Goal: Task Accomplishment & Management: Complete application form

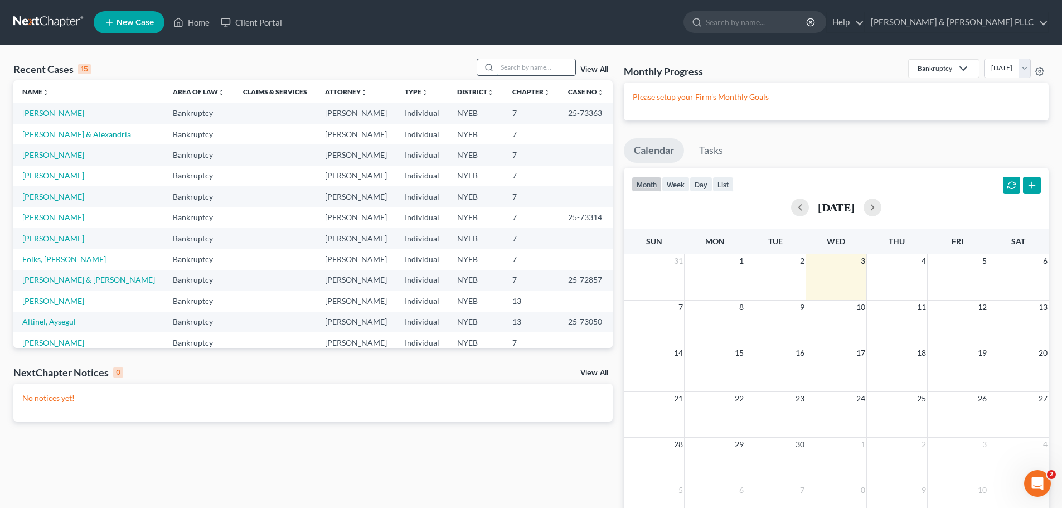
click at [550, 72] on input "search" at bounding box center [536, 67] width 78 height 16
type input "hog"
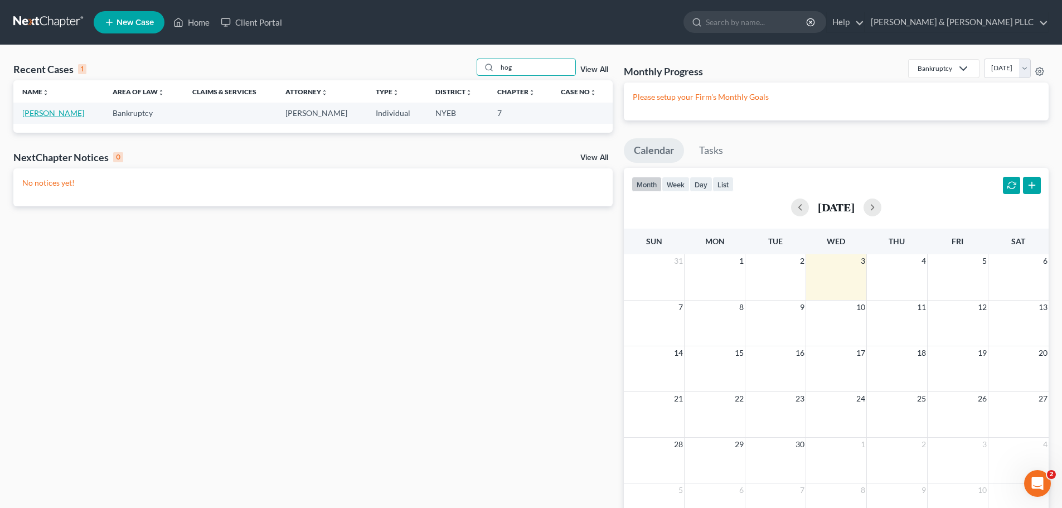
click at [48, 108] on link "[PERSON_NAME]" at bounding box center [53, 112] width 62 height 9
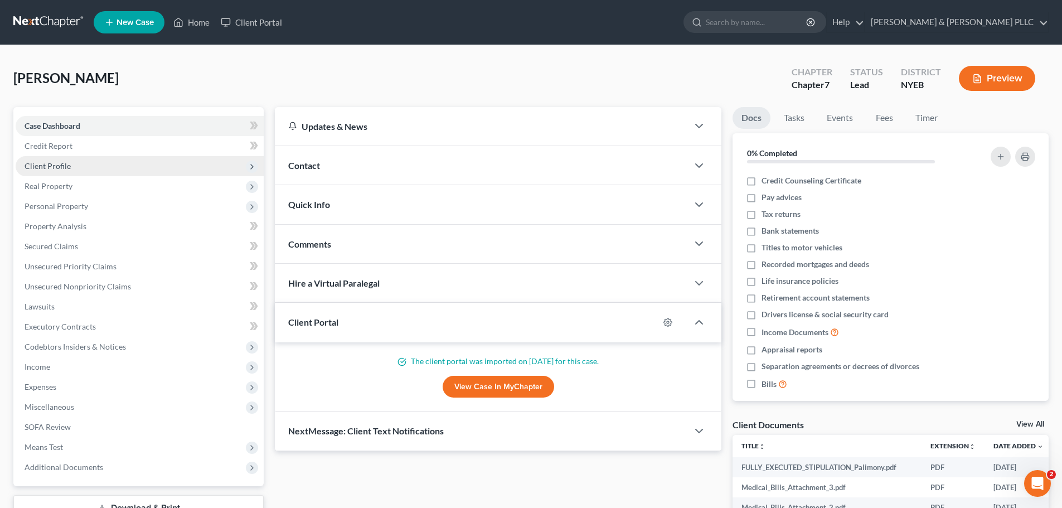
click at [107, 168] on span "Client Profile" at bounding box center [140, 166] width 248 height 20
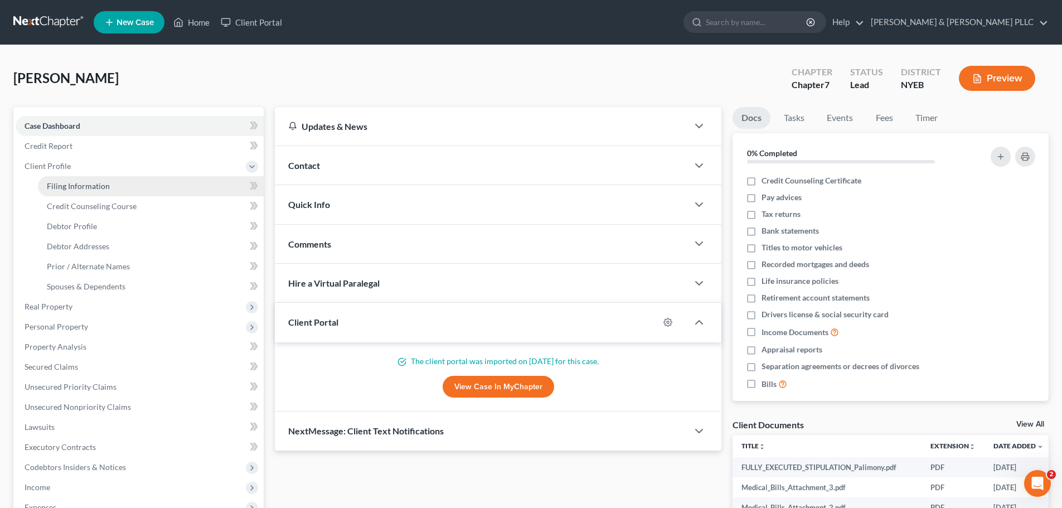
click at [118, 188] on link "Filing Information" at bounding box center [151, 186] width 226 height 20
select select "1"
select select "0"
select select "35"
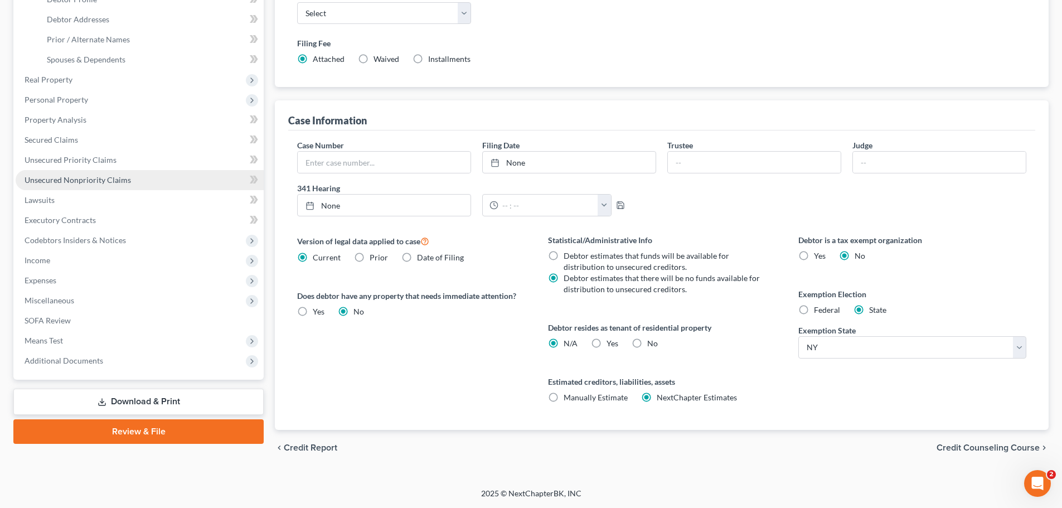
click at [117, 175] on span "Unsecured Nonpriority Claims" at bounding box center [78, 179] width 107 height 9
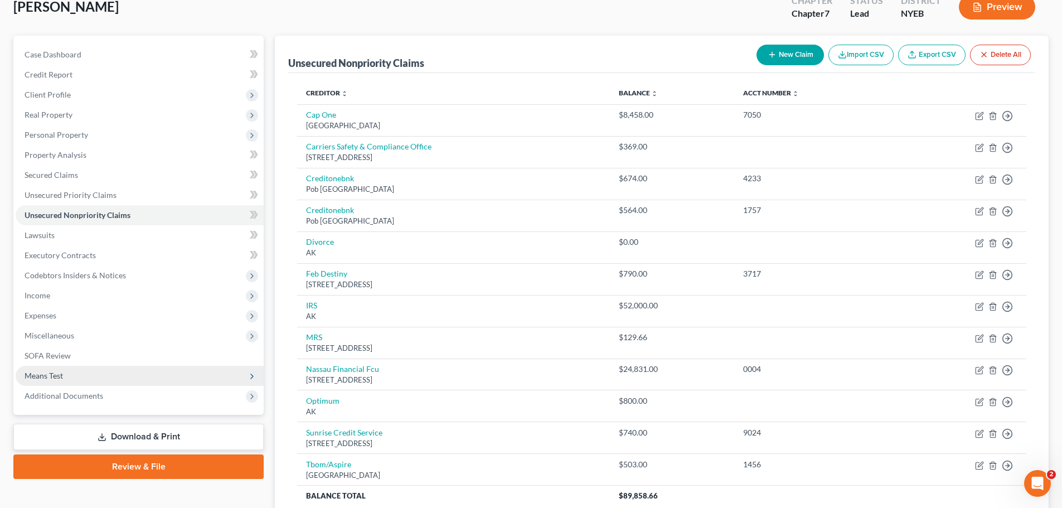
scroll to position [167, 0]
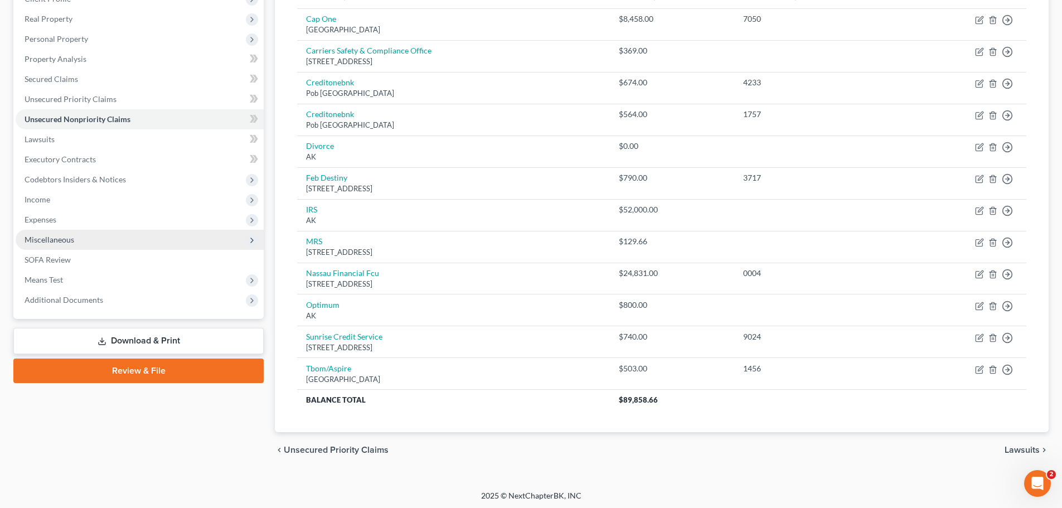
click at [108, 248] on span "Miscellaneous" at bounding box center [140, 240] width 248 height 20
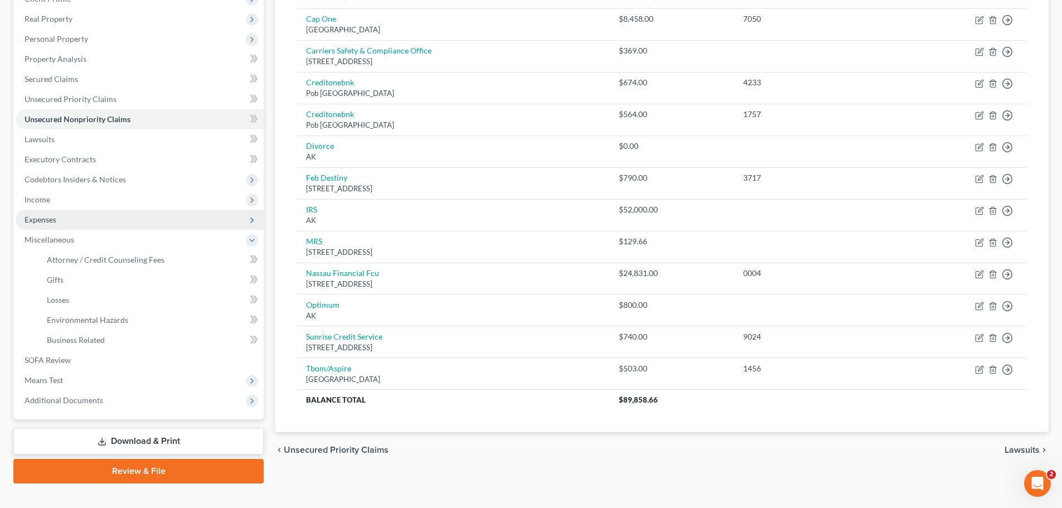
click at [104, 224] on span "Expenses" at bounding box center [140, 220] width 248 height 20
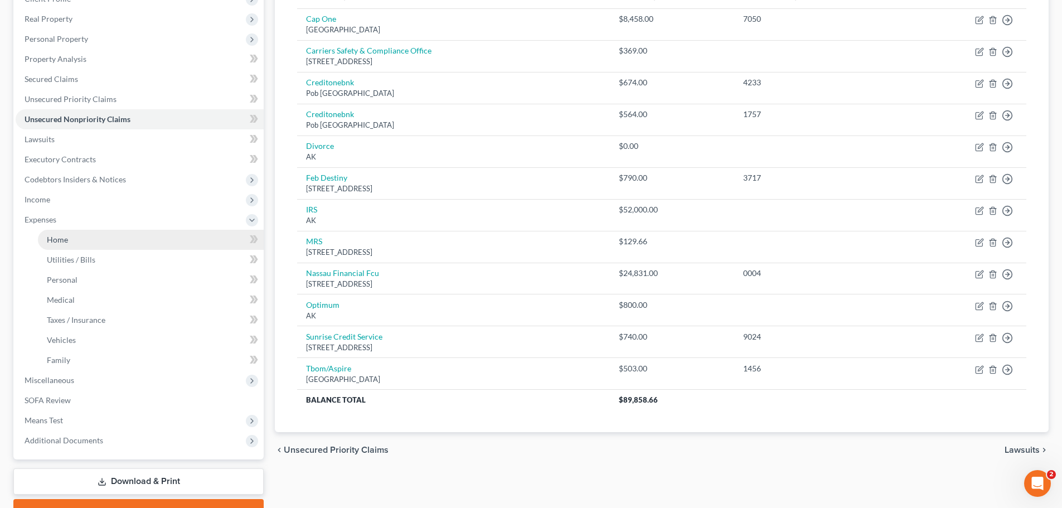
click at [102, 235] on link "Home" at bounding box center [151, 240] width 226 height 20
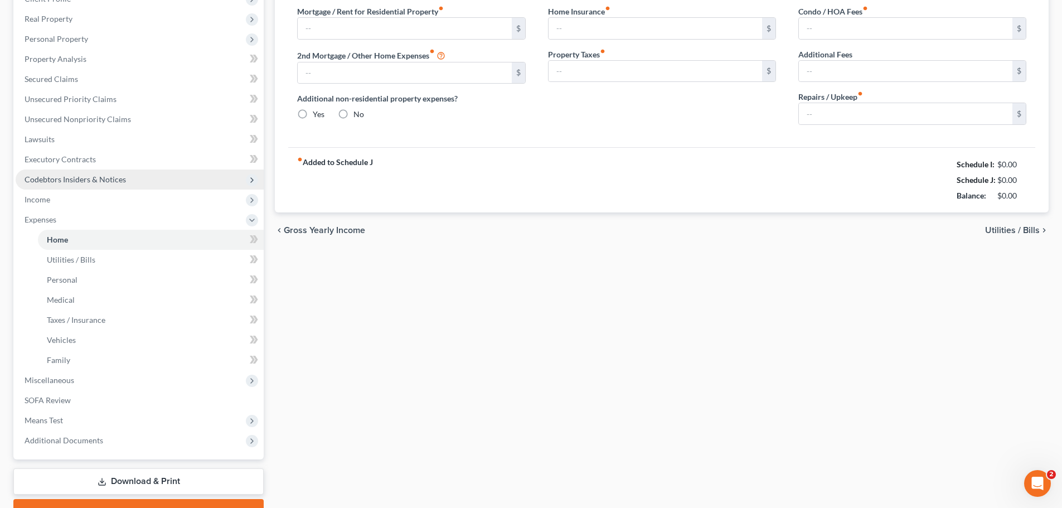
type input "4,371.00"
type input "0.00"
radio input "true"
type input "0.00"
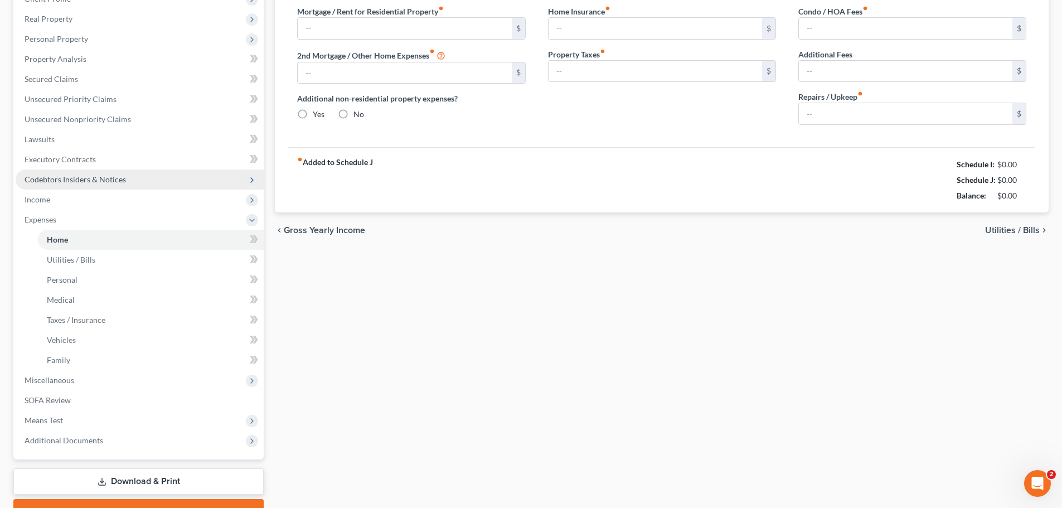
type input "0.00"
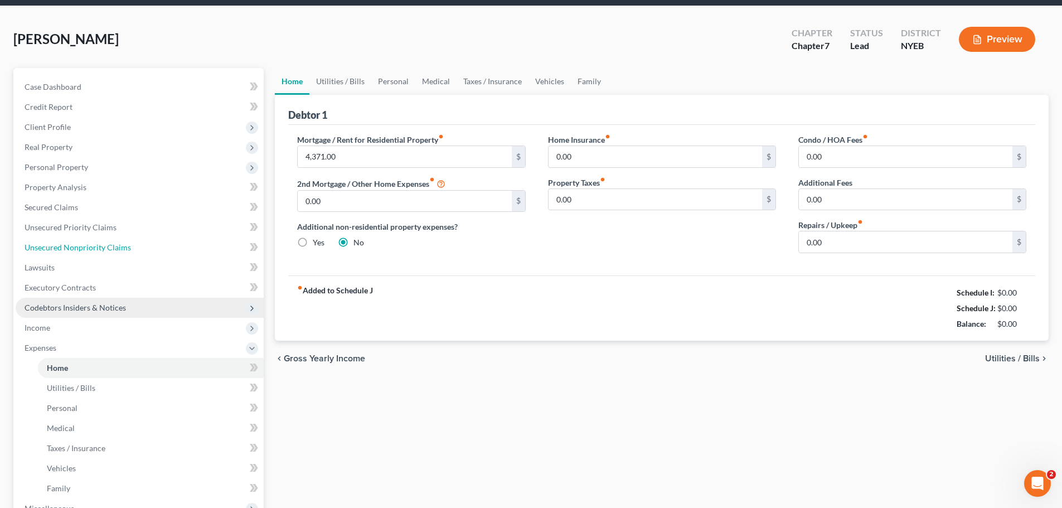
click at [105, 241] on ul "Case Dashboard Payments Invoices Payments Payments Credit Report Client Profile" at bounding box center [140, 328] width 248 height 502
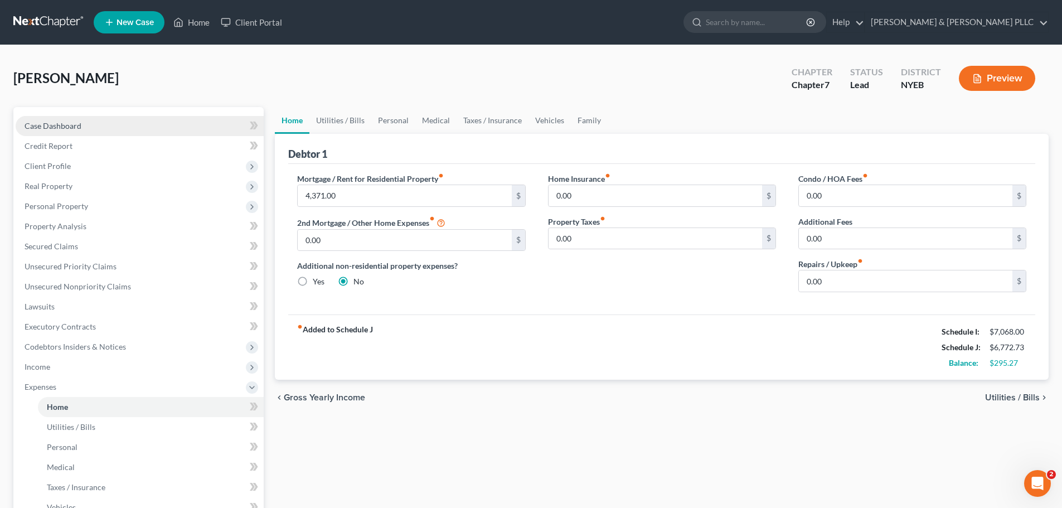
click at [137, 132] on link "Case Dashboard" at bounding box center [140, 126] width 248 height 20
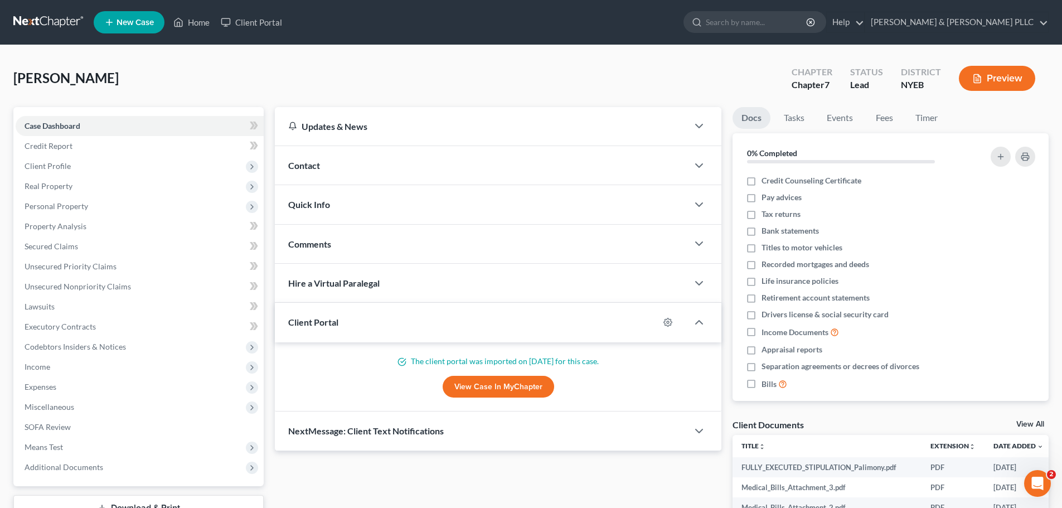
click at [515, 380] on link "View Case in MyChapter" at bounding box center [499, 387] width 112 height 22
click at [100, 149] on link "Credit Report" at bounding box center [140, 146] width 248 height 20
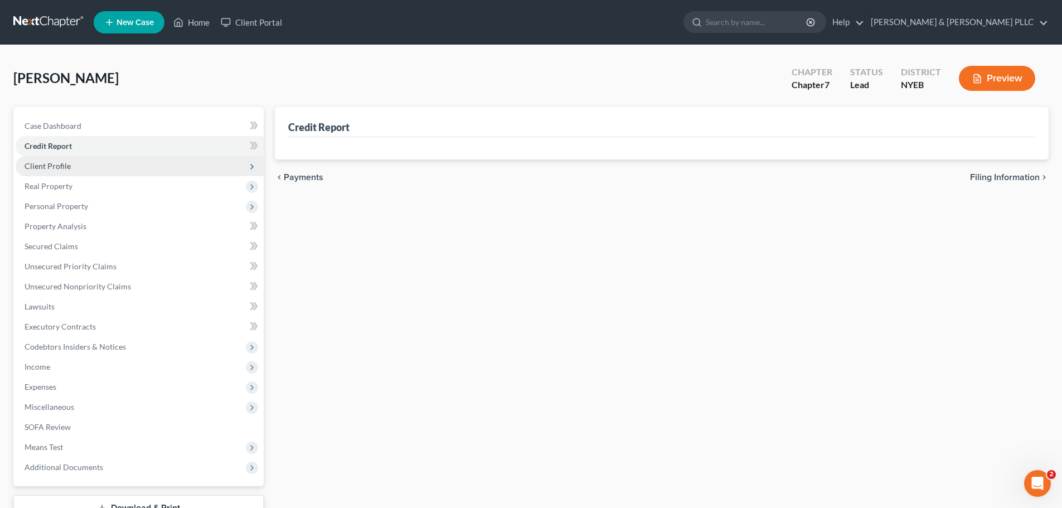
click at [103, 167] on span "Client Profile" at bounding box center [140, 166] width 248 height 20
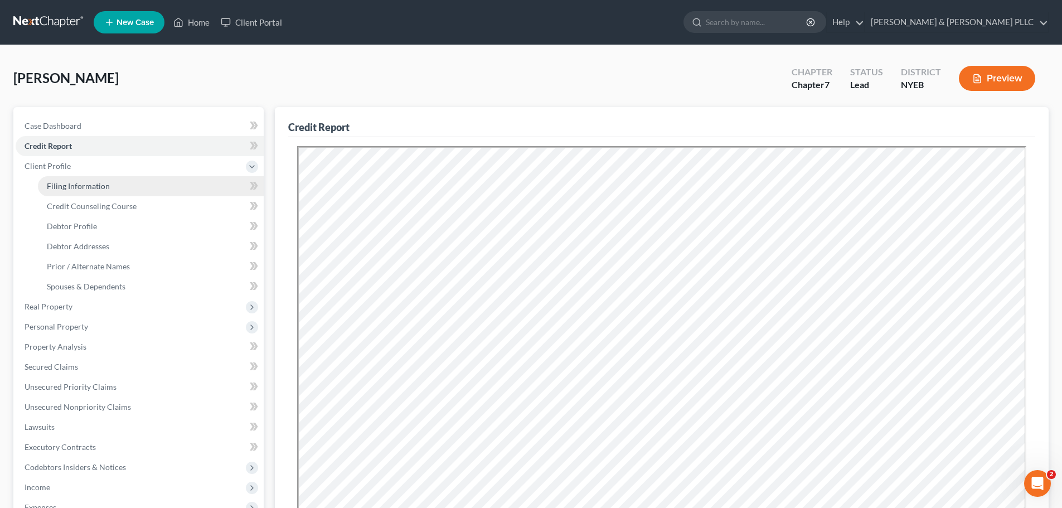
click at [125, 193] on link "Filing Information" at bounding box center [151, 186] width 226 height 20
select select "1"
select select "0"
select select "53"
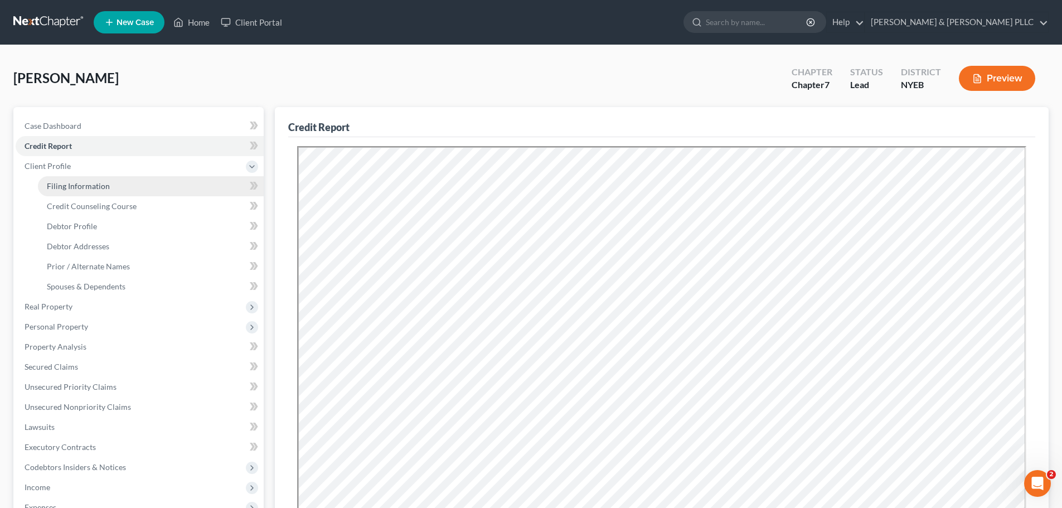
select select "0"
select select "35"
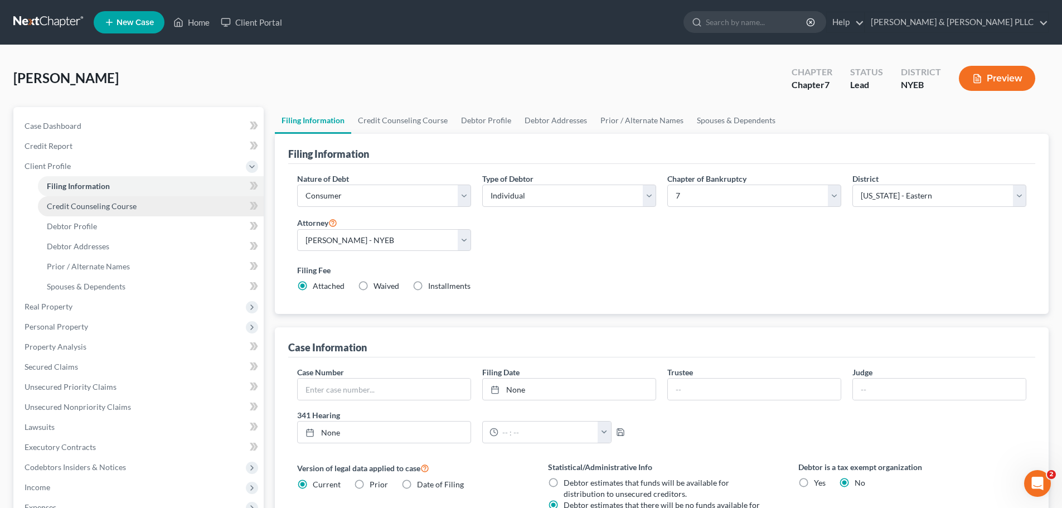
click at [127, 205] on span "Credit Counseling Course" at bounding box center [92, 205] width 90 height 9
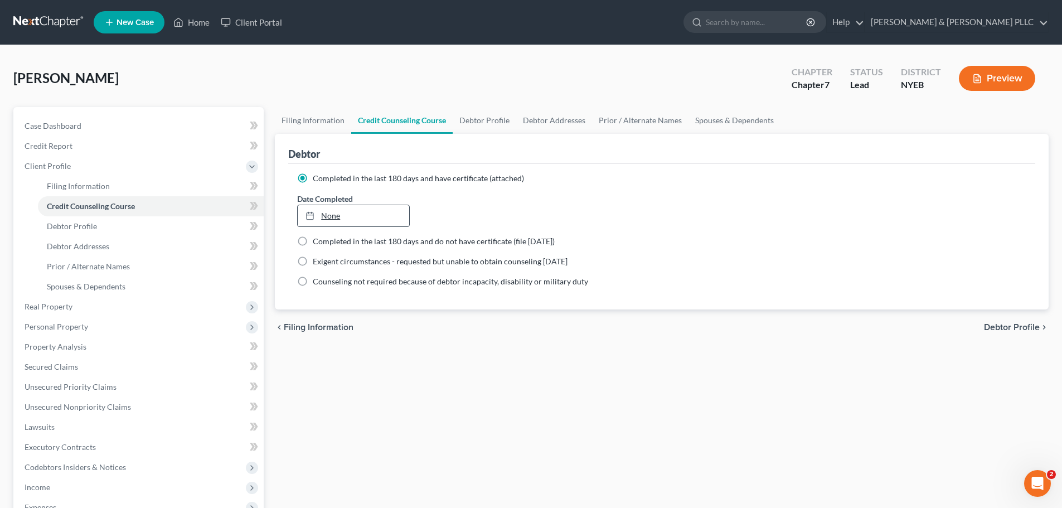
click at [310, 207] on link "None" at bounding box center [353, 215] width 111 height 21
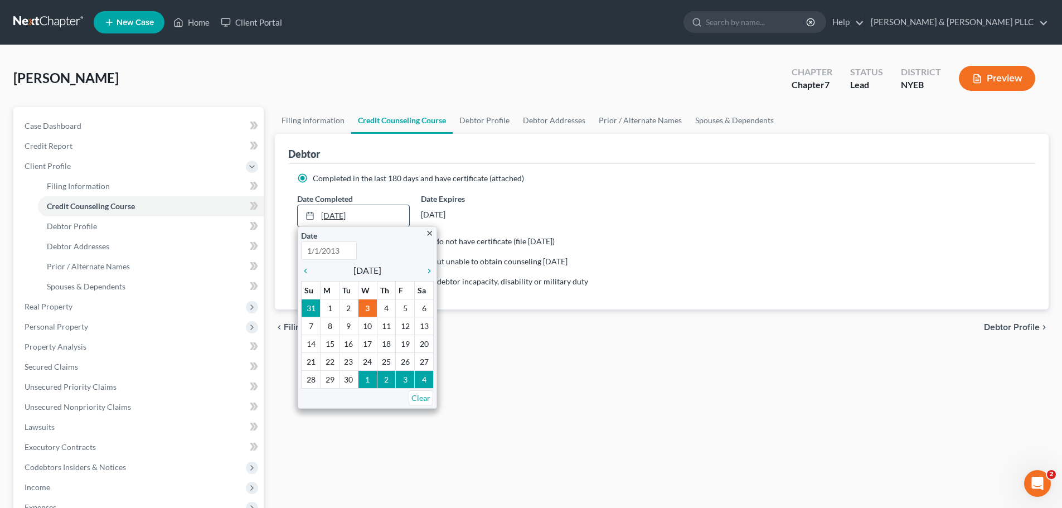
type input "[DATE]"
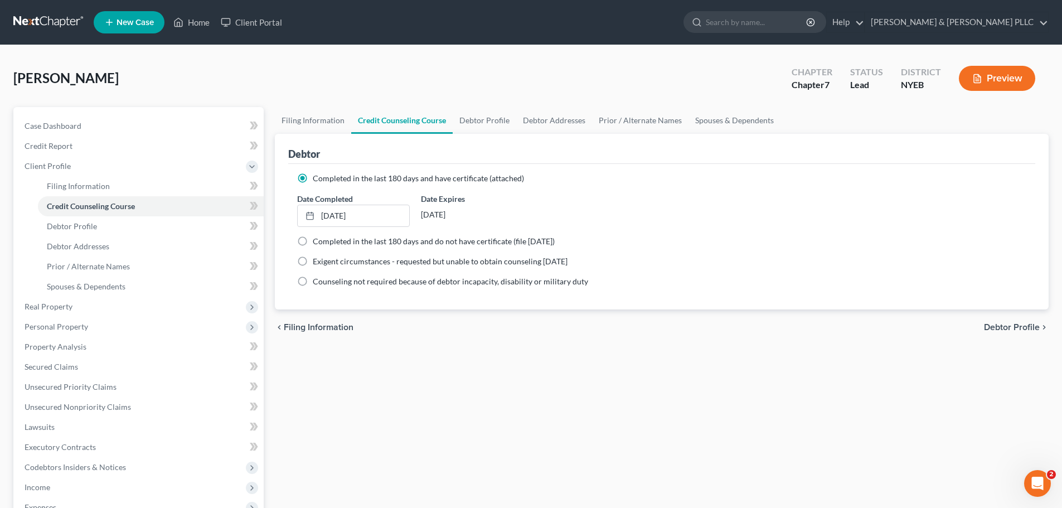
click at [1007, 332] on span "Debtor Profile" at bounding box center [1012, 327] width 56 height 9
select select "0"
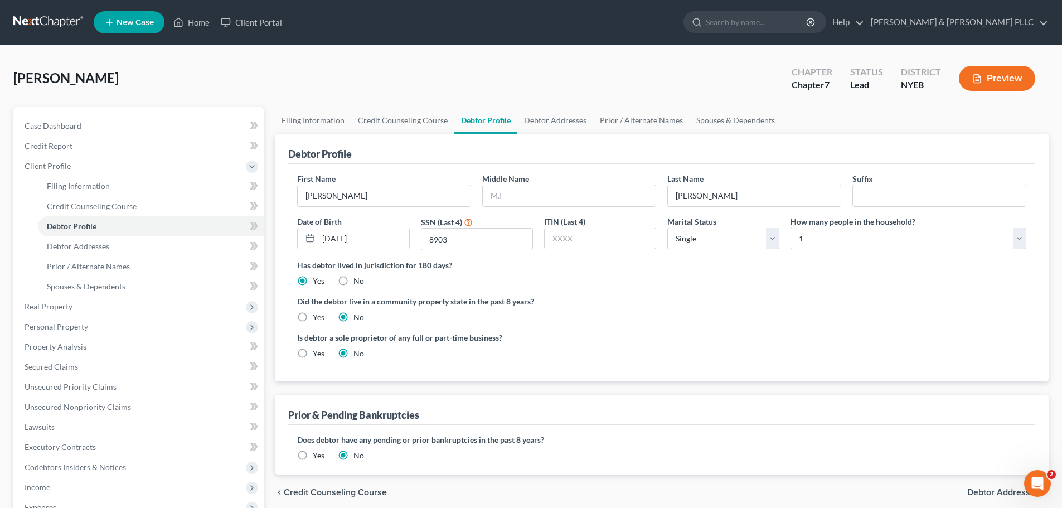
click at [1005, 497] on span "Debtor Addresses" at bounding box center [1003, 492] width 72 height 9
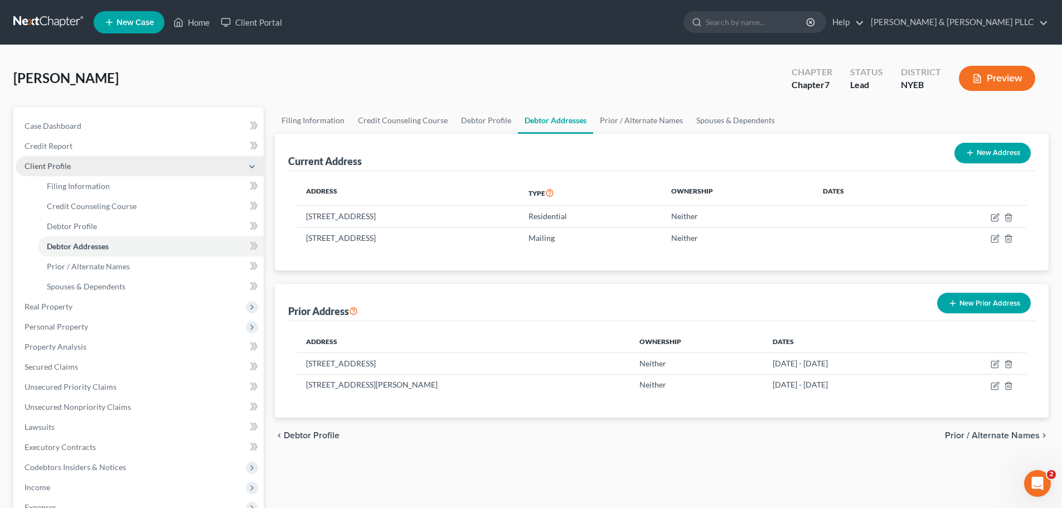
click at [86, 164] on span "Client Profile" at bounding box center [140, 166] width 248 height 20
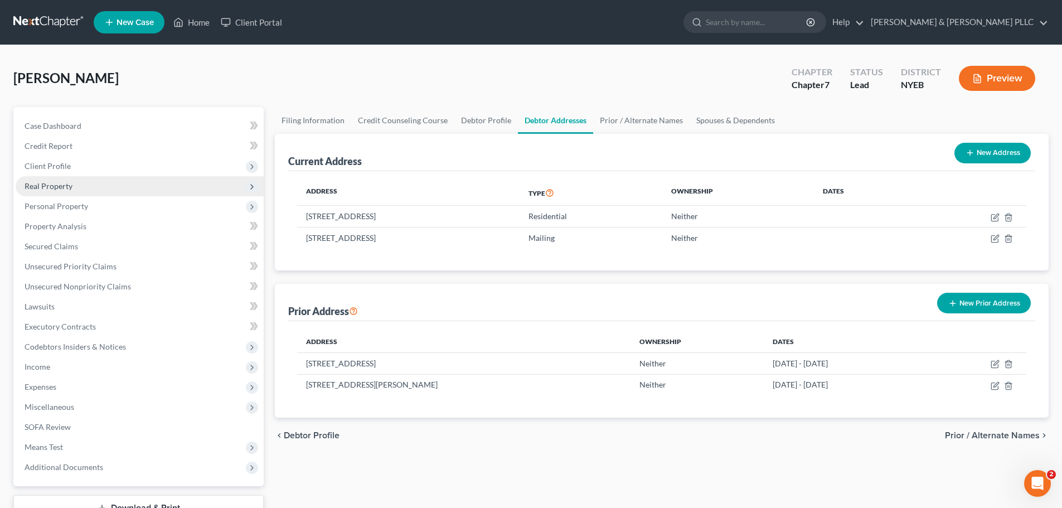
click at [89, 180] on span "Real Property" at bounding box center [140, 186] width 248 height 20
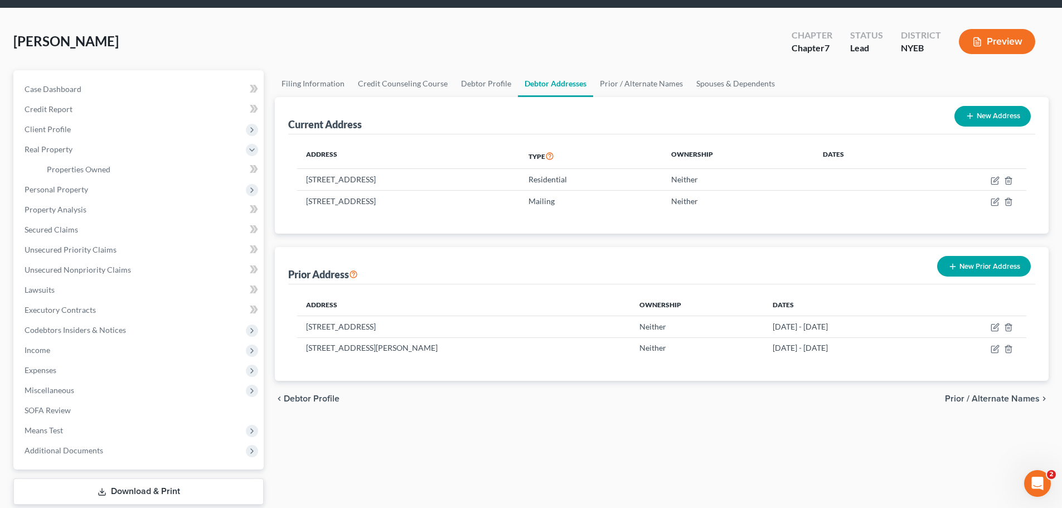
scroll to position [56, 0]
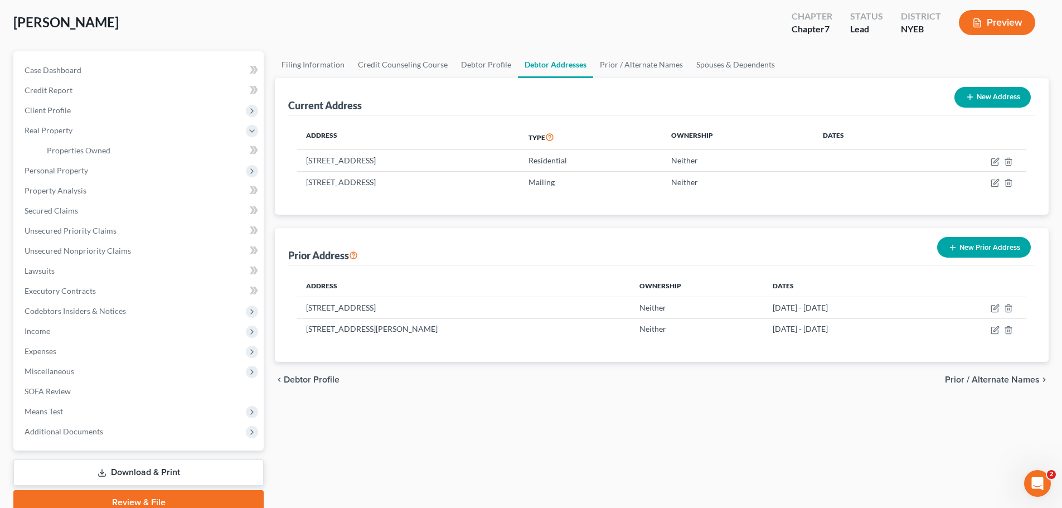
drag, startPoint x: 986, startPoint y: 369, endPoint x: 986, endPoint y: 380, distance: 10.6
click at [986, 369] on div "chevron_left Debtor Profile Prior / Alternate Names chevron_right" at bounding box center [662, 380] width 774 height 36
click at [986, 381] on span "Prior / Alternate Names" at bounding box center [992, 379] width 95 height 9
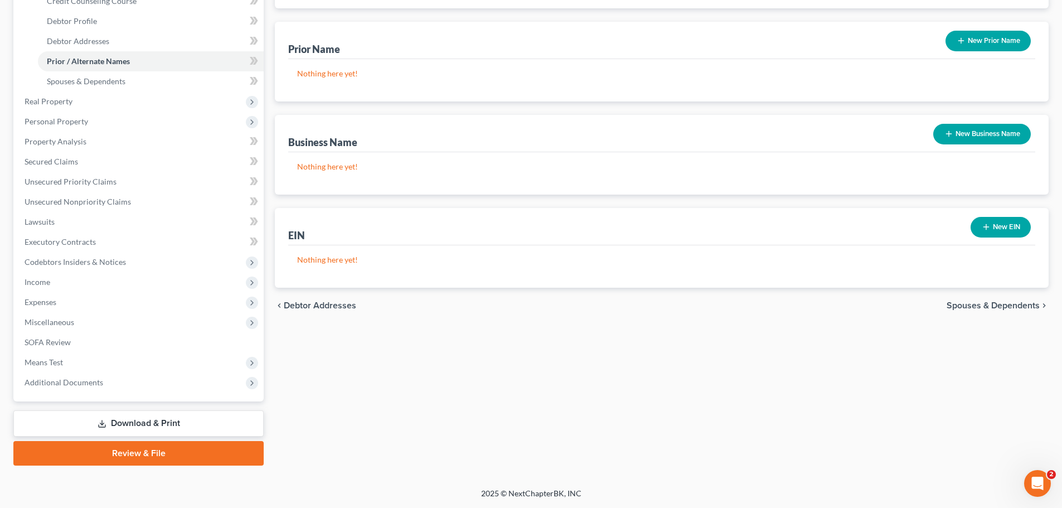
click at [985, 303] on span "Spouses & Dependents" at bounding box center [993, 305] width 93 height 9
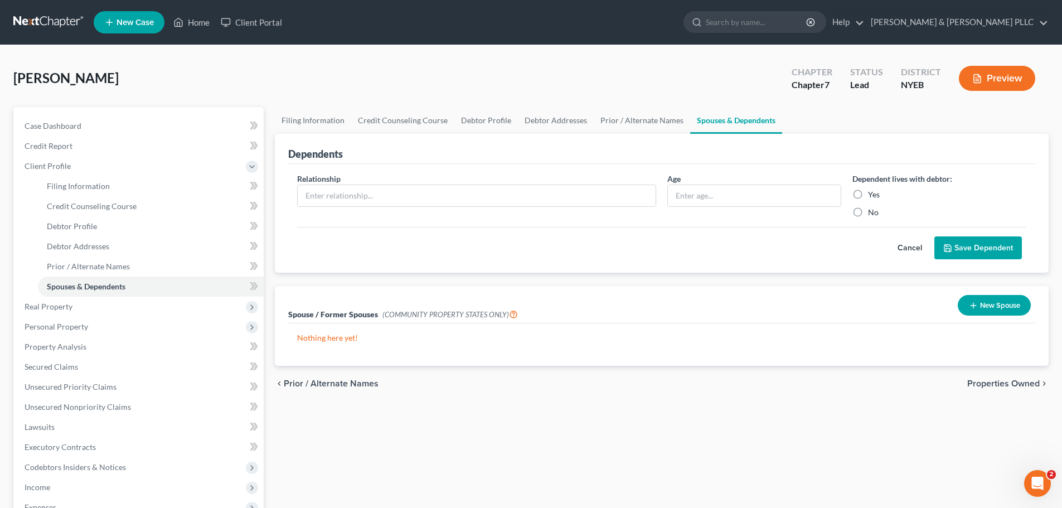
click at [1023, 381] on span "Properties Owned" at bounding box center [1003, 383] width 72 height 9
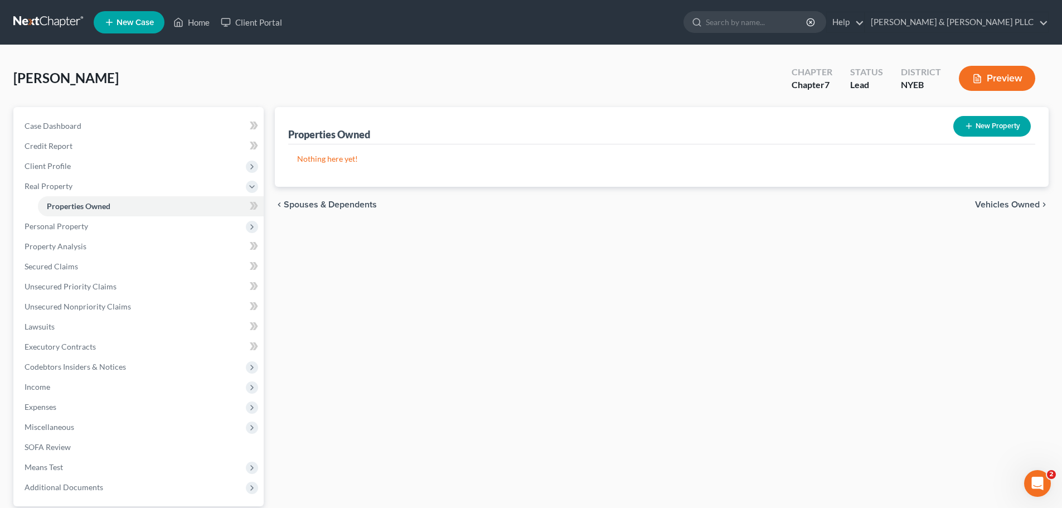
click at [997, 218] on div "chevron_left Spouses & Dependents Vehicles Owned chevron_right" at bounding box center [662, 205] width 774 height 36
click at [999, 201] on span "Vehicles Owned" at bounding box center [1007, 204] width 65 height 9
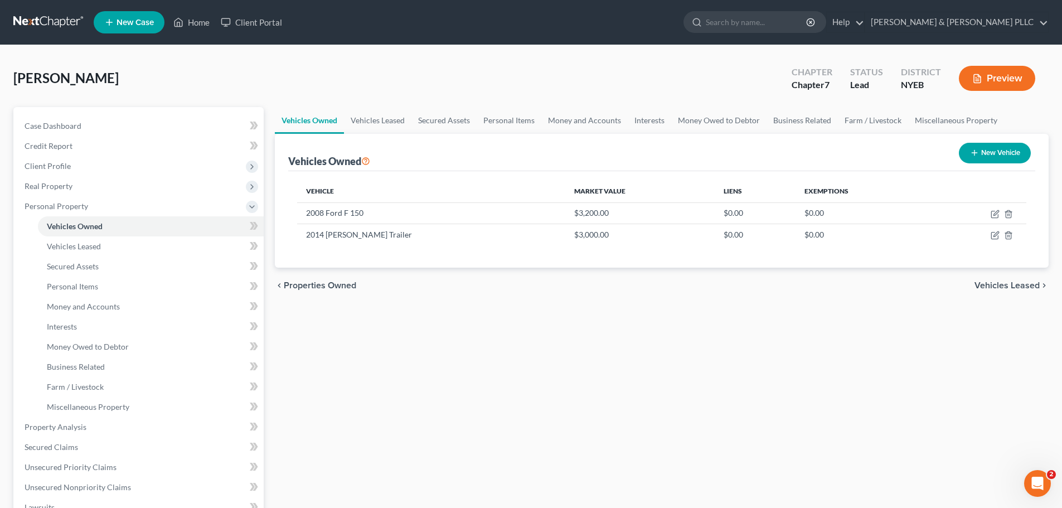
click at [1019, 291] on div "chevron_left Properties Owned Vehicles Leased chevron_right" at bounding box center [662, 286] width 774 height 36
click at [1015, 284] on span "Vehicles Leased" at bounding box center [1007, 285] width 65 height 9
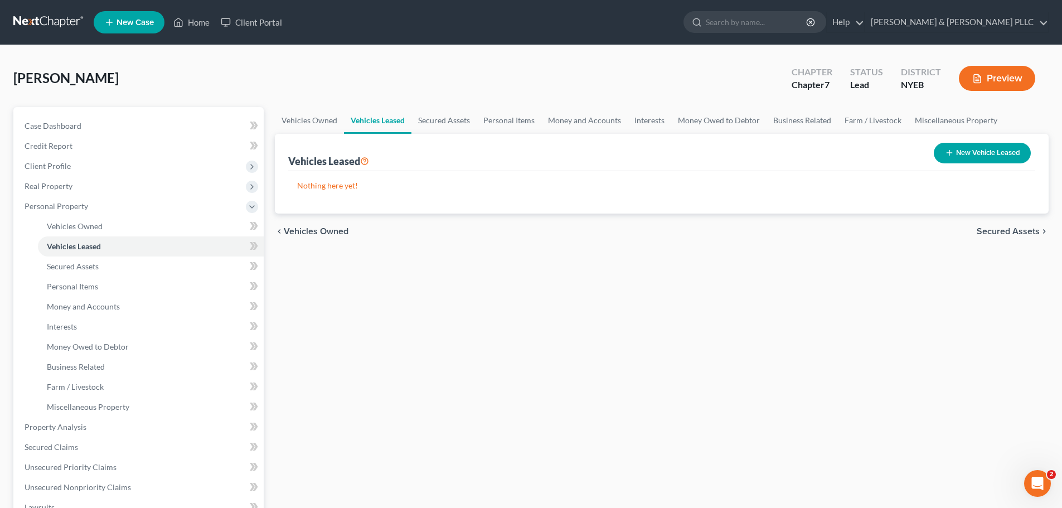
click at [1000, 234] on span "Secured Assets" at bounding box center [1008, 231] width 63 height 9
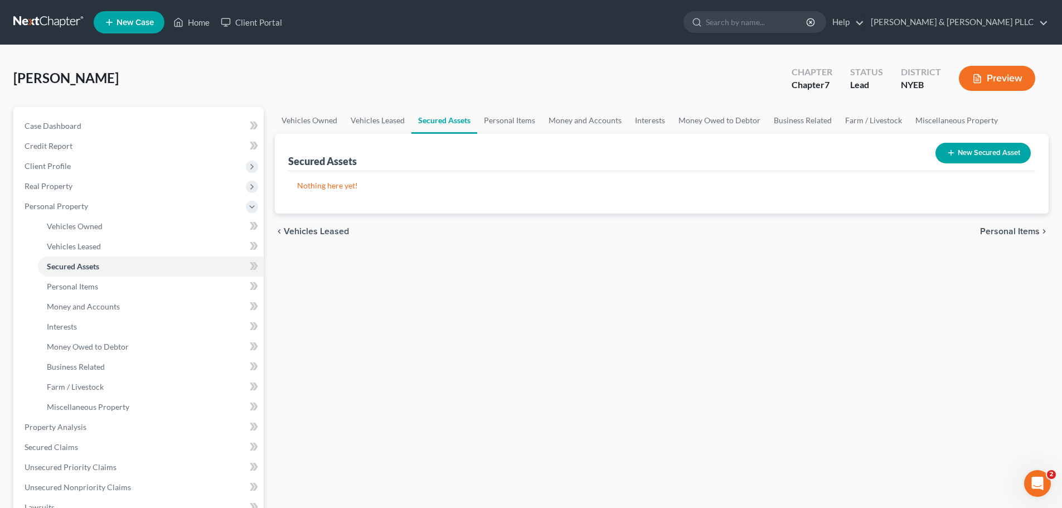
click at [1007, 236] on span "Personal Items" at bounding box center [1010, 231] width 60 height 9
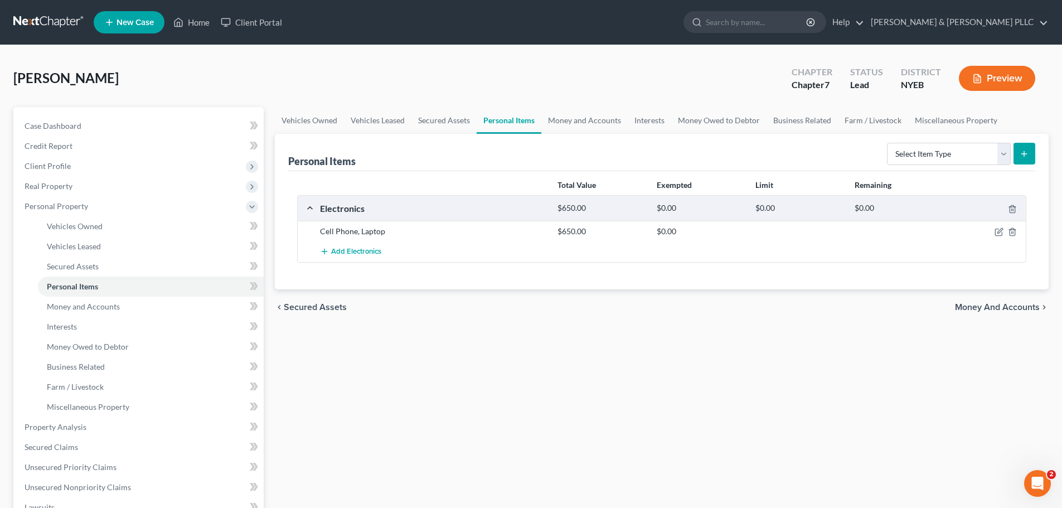
click at [999, 309] on span "Money and Accounts" at bounding box center [997, 307] width 85 height 9
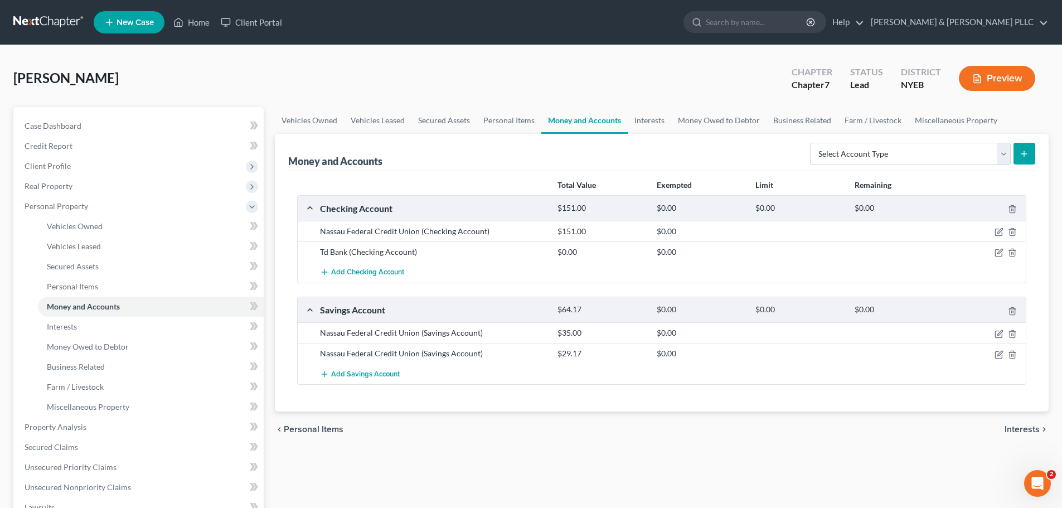
click at [1022, 435] on div "chevron_left Personal Items Interests chevron_right" at bounding box center [662, 430] width 774 height 36
click at [1023, 431] on span "Interests" at bounding box center [1022, 429] width 35 height 9
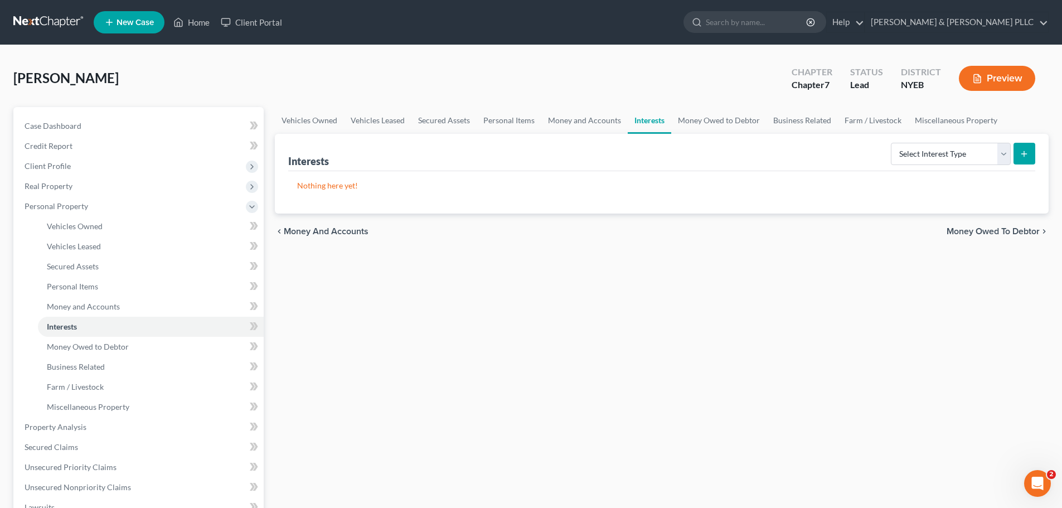
click at [1009, 230] on span "Money Owed to Debtor" at bounding box center [993, 231] width 93 height 9
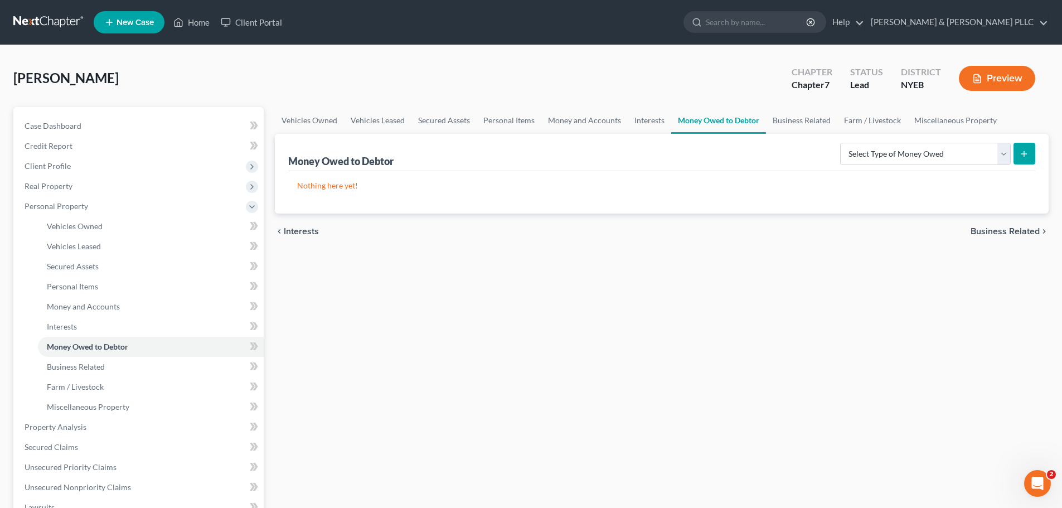
click at [1024, 234] on span "Business Related" at bounding box center [1005, 231] width 69 height 9
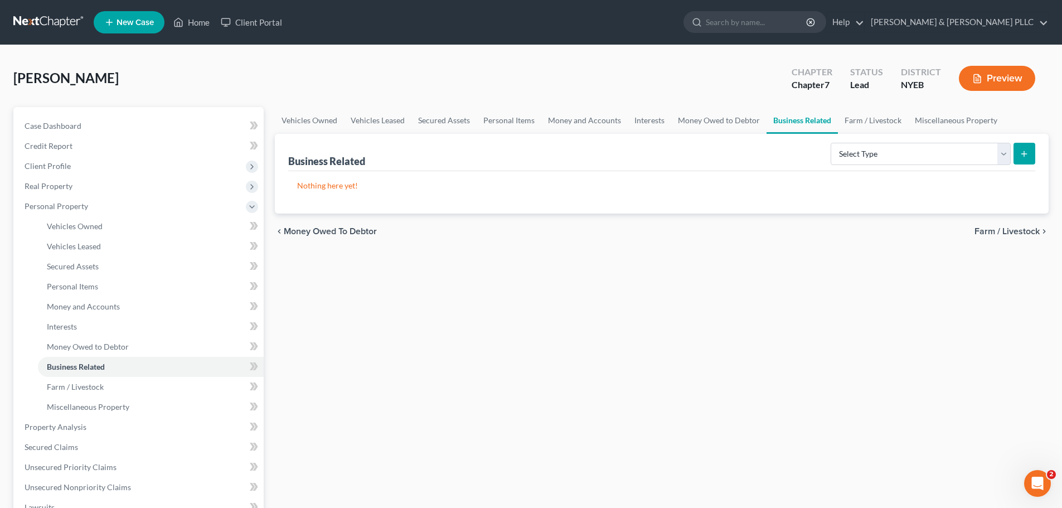
click at [1017, 233] on span "Farm / Livestock" at bounding box center [1007, 231] width 65 height 9
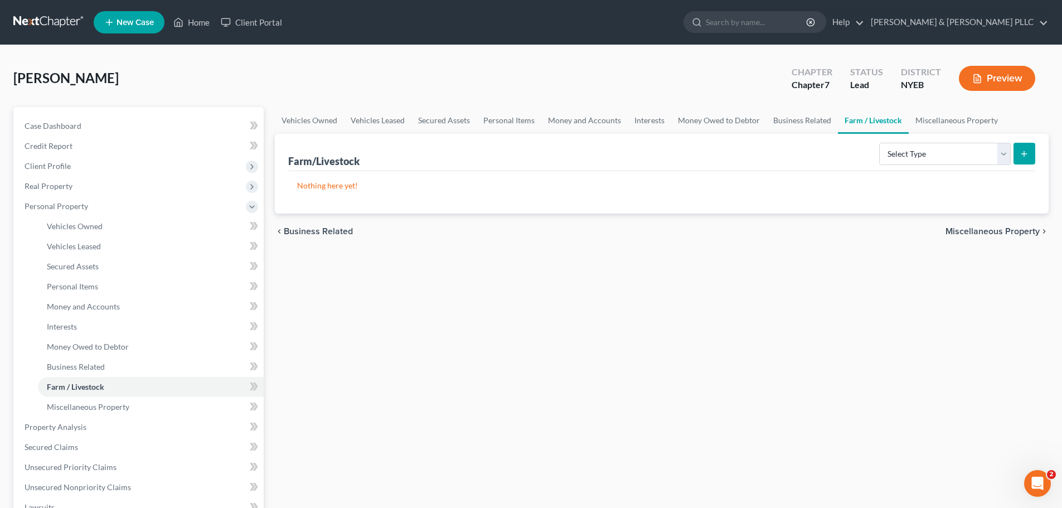
click at [1011, 236] on span "Miscellaneous Property" at bounding box center [993, 231] width 94 height 9
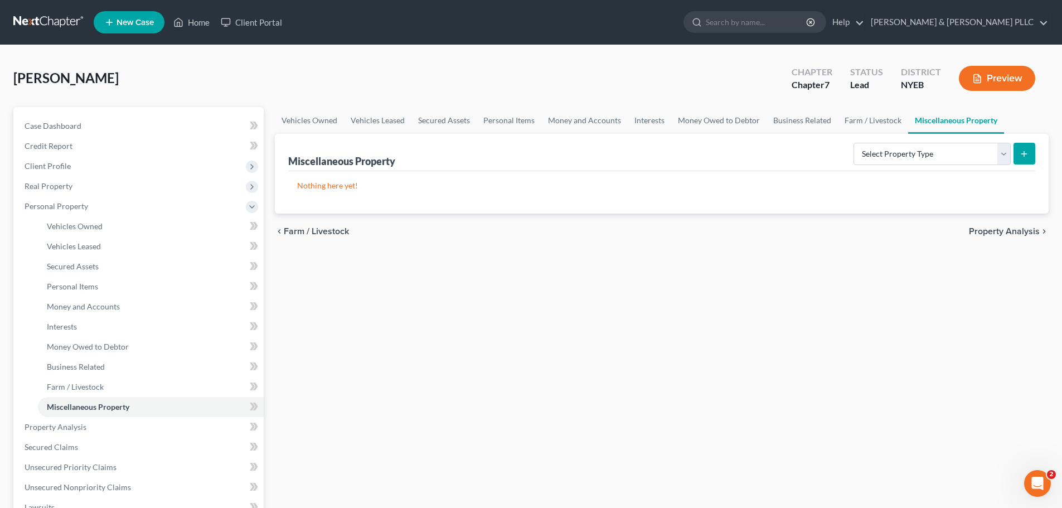
click at [1010, 236] on span "Property Analysis" at bounding box center [1004, 231] width 71 height 9
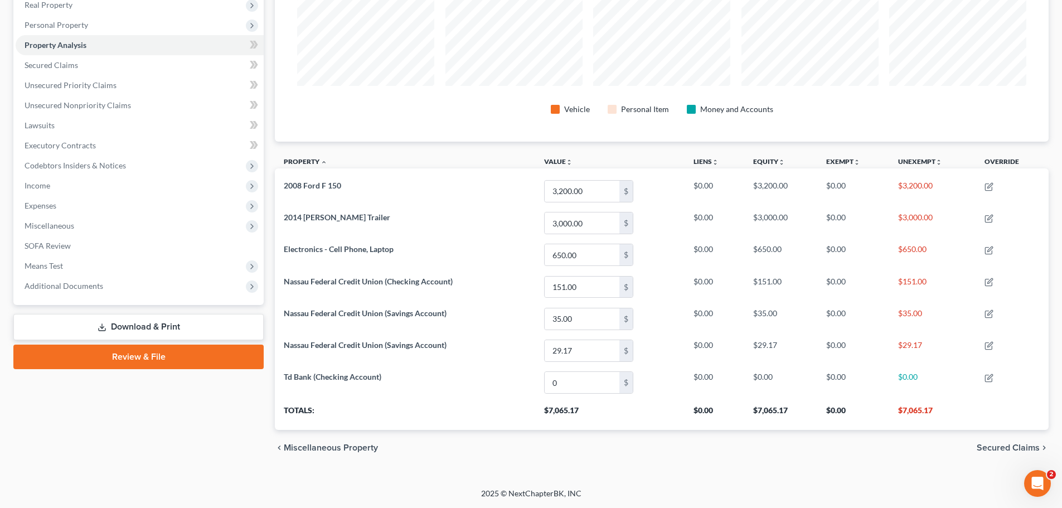
click at [1009, 443] on span "Secured Claims" at bounding box center [1008, 447] width 63 height 9
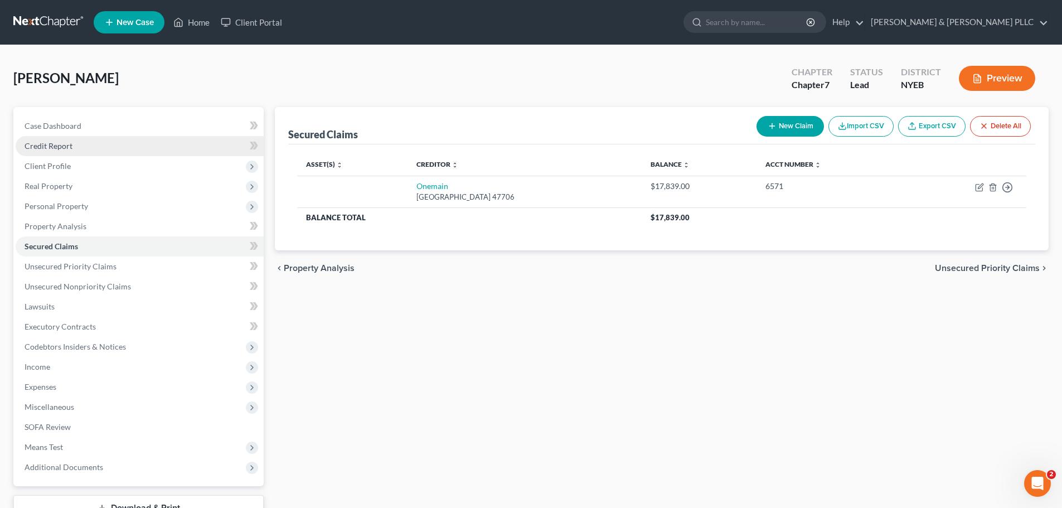
click at [86, 151] on link "Credit Report" at bounding box center [140, 146] width 248 height 20
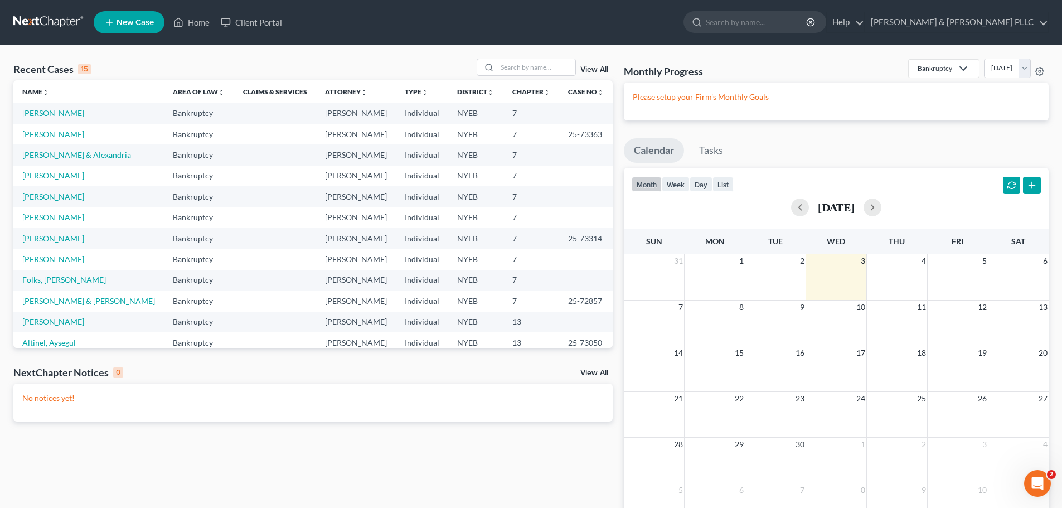
click at [50, 119] on td "[PERSON_NAME]" at bounding box center [88, 113] width 151 height 21
click at [50, 117] on link "[PERSON_NAME]" at bounding box center [53, 112] width 62 height 9
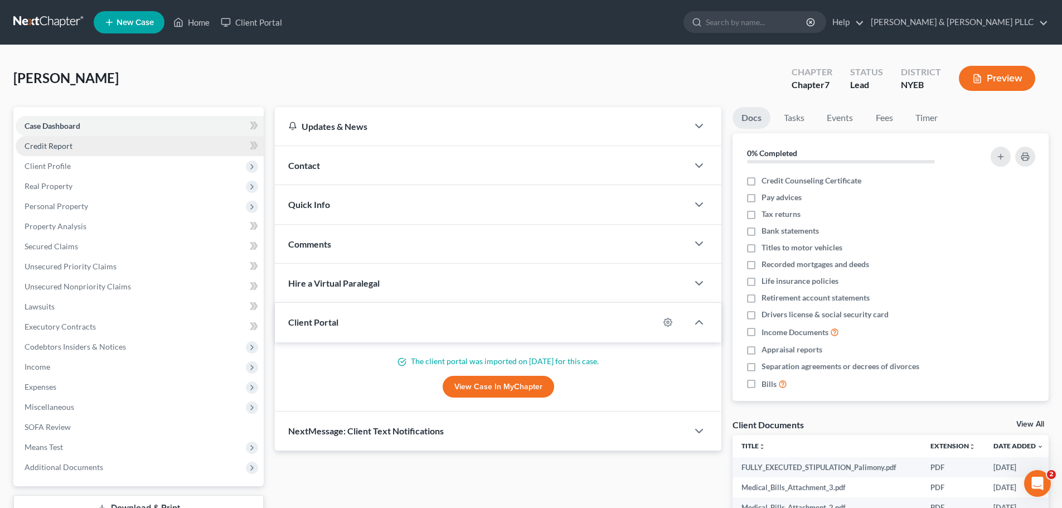
click at [98, 146] on link "Credit Report" at bounding box center [140, 146] width 248 height 20
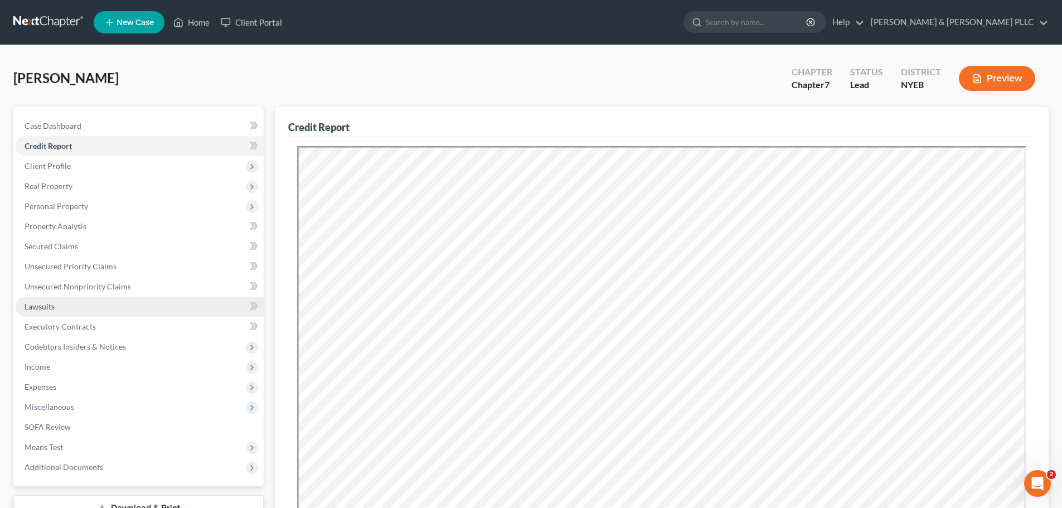
click at [157, 301] on link "Lawsuits" at bounding box center [140, 307] width 248 height 20
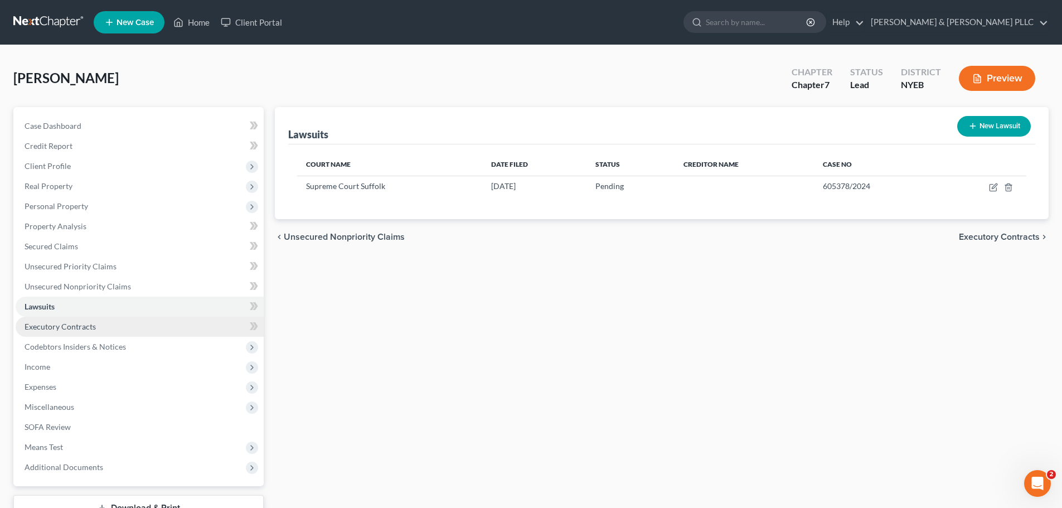
click at [142, 327] on link "Executory Contracts" at bounding box center [140, 327] width 248 height 20
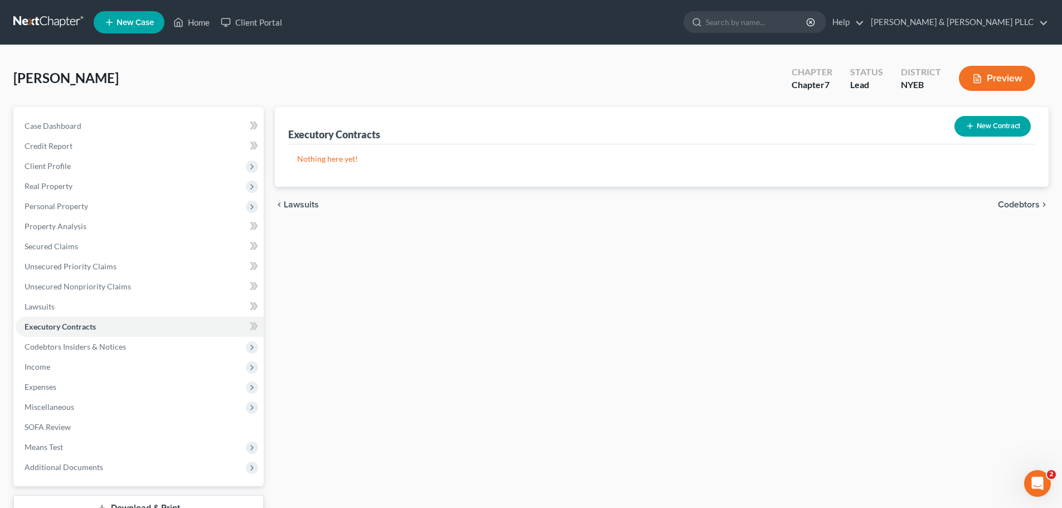
drag, startPoint x: 139, startPoint y: 344, endPoint x: 145, endPoint y: 359, distance: 15.5
click at [143, 350] on span "Codebtors Insiders & Notices" at bounding box center [140, 347] width 248 height 20
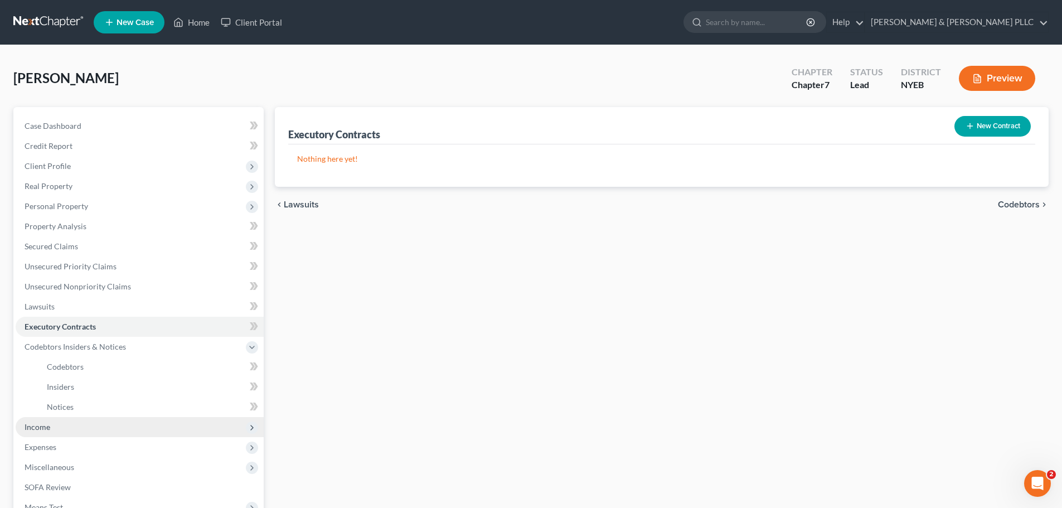
drag, startPoint x: 119, startPoint y: 434, endPoint x: 104, endPoint y: 434, distance: 14.5
click at [118, 435] on span "Income" at bounding box center [140, 427] width 248 height 20
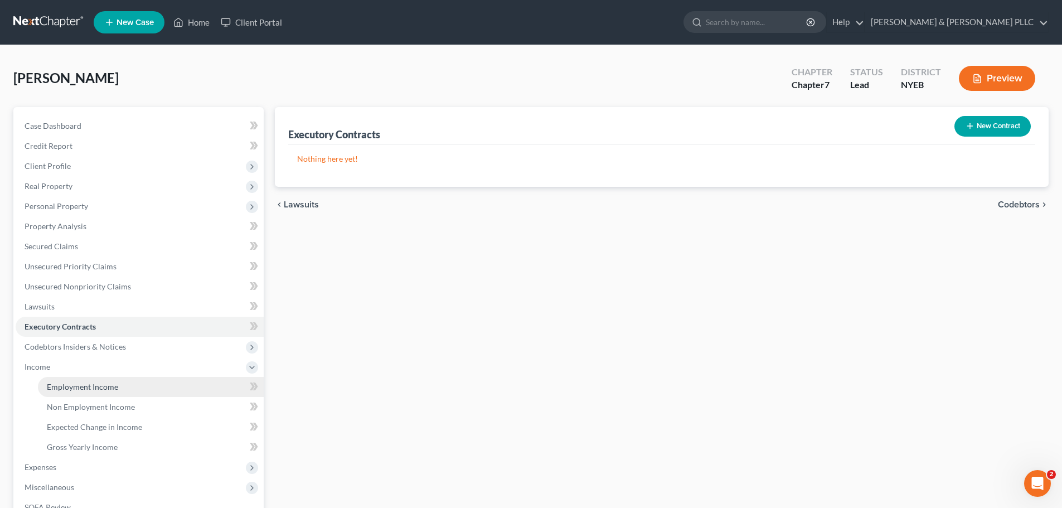
click at [111, 387] on span "Employment Income" at bounding box center [82, 386] width 71 height 9
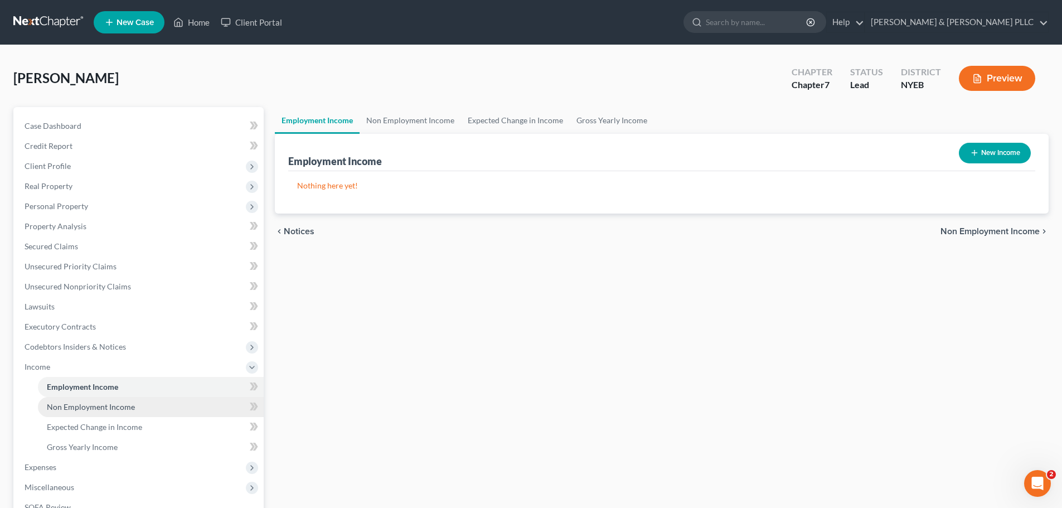
click at [130, 407] on span "Non Employment Income" at bounding box center [91, 406] width 88 height 9
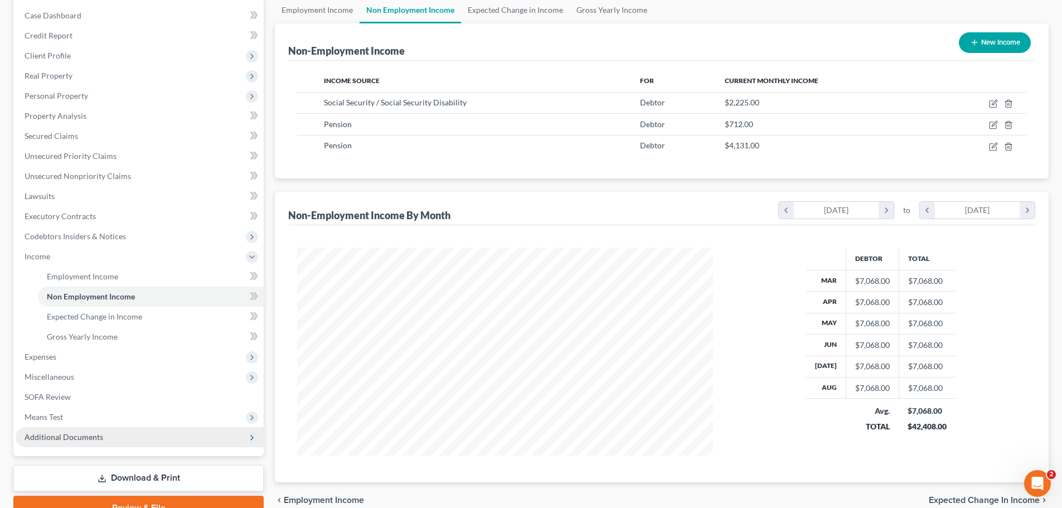
scroll to position [112, 0]
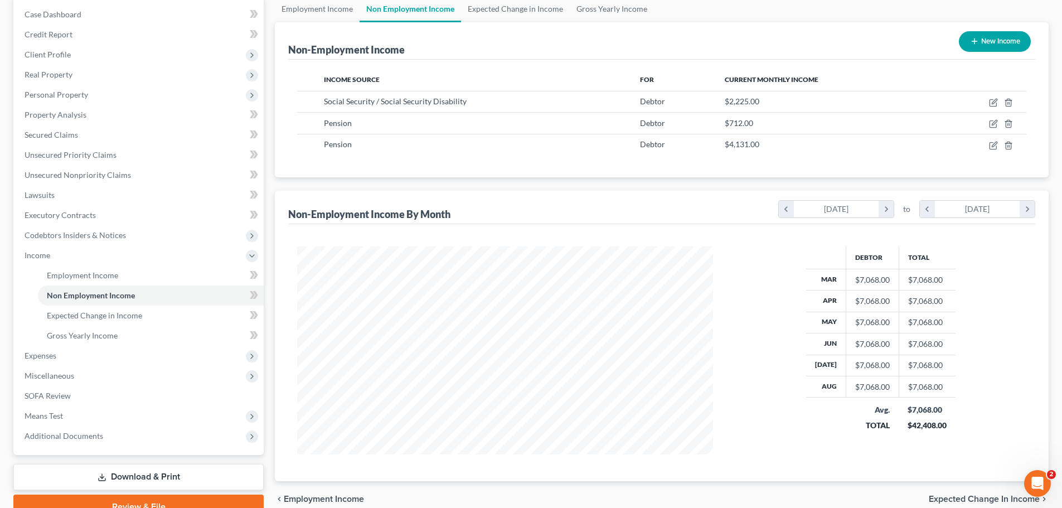
click at [1021, 380] on div "Debtor Total Mar $7,068.00 $7,068.00 Apr $7,068.00 $7,068.00 May $7,068.00 $7,0…" at bounding box center [880, 350] width 313 height 208
